Goal: Task Accomplishment & Management: Manage account settings

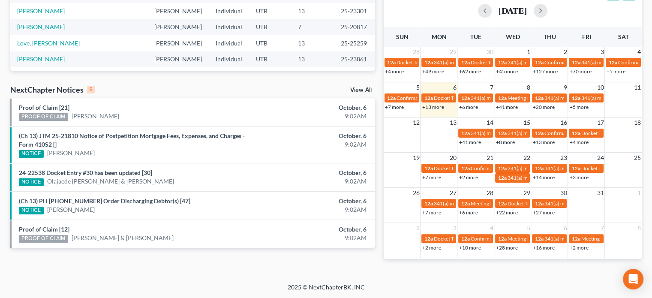
scroll to position [59, 0]
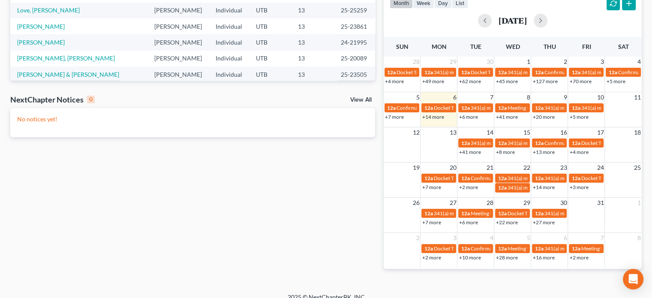
scroll to position [188, 0]
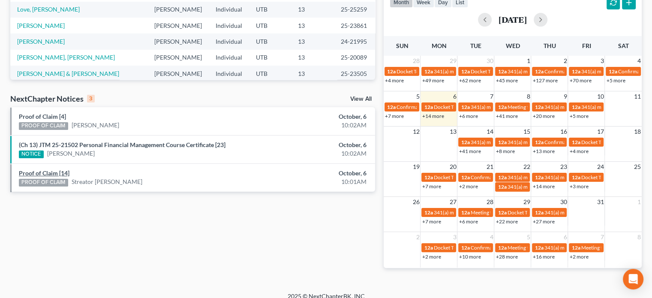
click at [54, 172] on link "Proof of Claim [14]" at bounding box center [44, 172] width 51 height 7
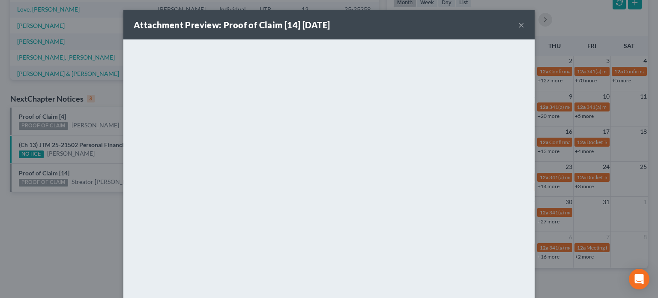
click at [72, 146] on div "Attachment Preview: Proof of Claim [14] [DATE] × <object ng-attr-data='[URL][DO…" at bounding box center [329, 149] width 658 height 298
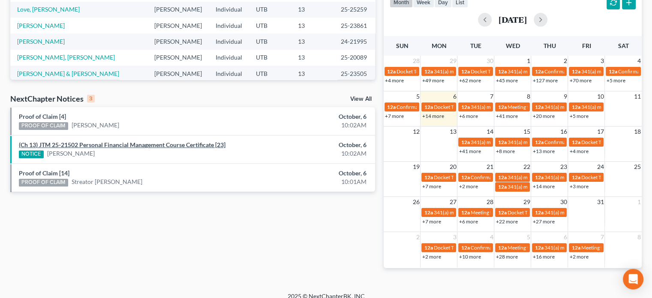
click at [72, 146] on link "(Ch 13) JTM 25-21502 Personal Financial Management Course Certificate [23]" at bounding box center [122, 144] width 206 height 7
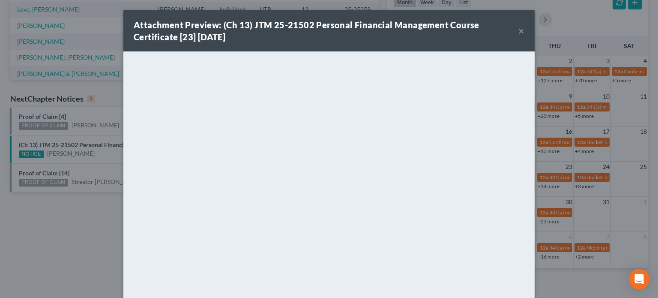
click at [65, 135] on div "Attachment Preview: (Ch 13) JTM 25-21502 Personal Financial Management Course C…" at bounding box center [329, 149] width 658 height 298
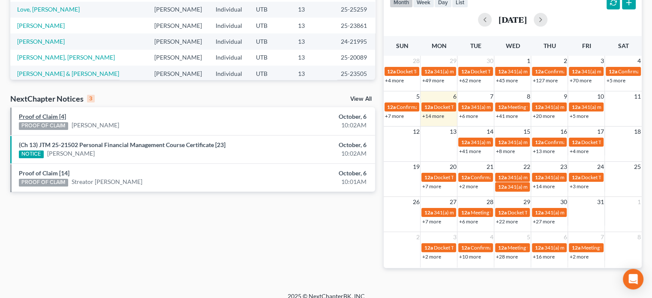
click at [51, 114] on link "Proof of Claim [4]" at bounding box center [42, 116] width 47 height 7
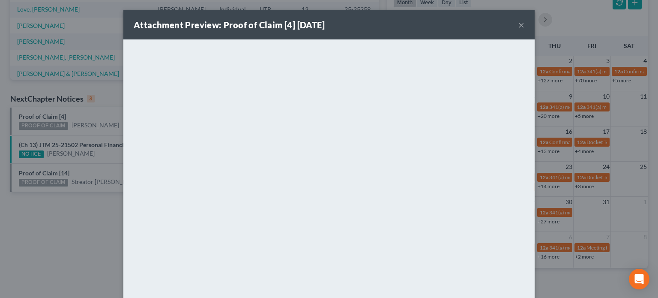
click at [93, 116] on div "Attachment Preview: Proof of Claim [4] [DATE] × <object ng-attr-data='[URL][DOM…" at bounding box center [329, 149] width 658 height 298
